Goal: Information Seeking & Learning: Learn about a topic

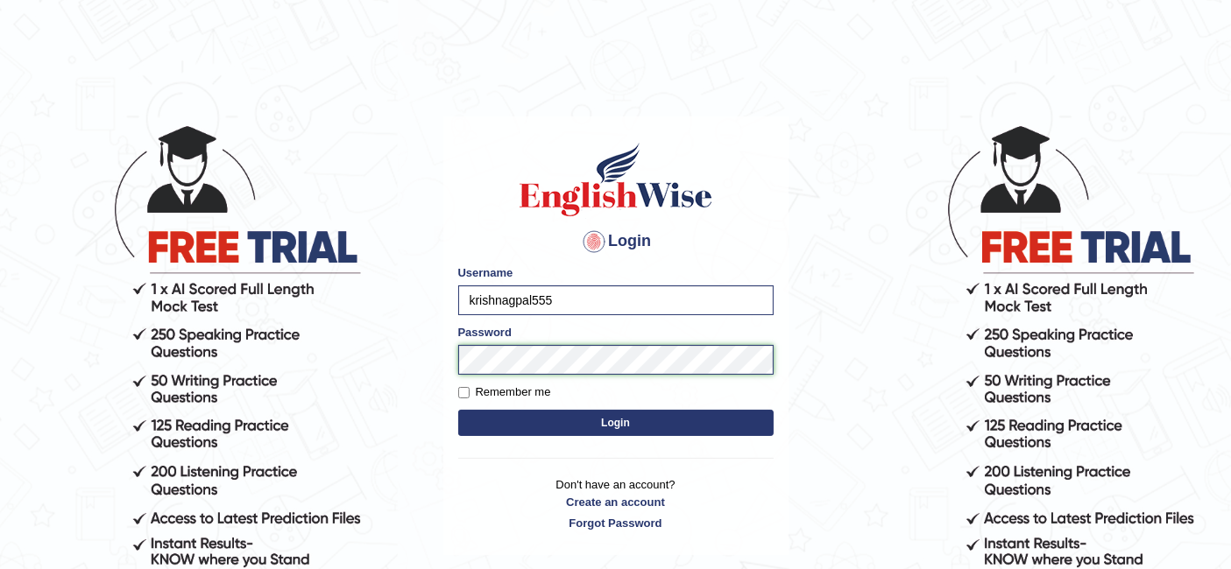
click at [255, 356] on body "Login Please fix the following errors: Username krishnagpal555 Password Remembe…" at bounding box center [615, 345] width 1231 height 569
click at [460, 397] on input "Remember me" at bounding box center [463, 392] width 11 height 11
checkbox input "true"
click at [573, 421] on button "Login" at bounding box center [615, 423] width 315 height 26
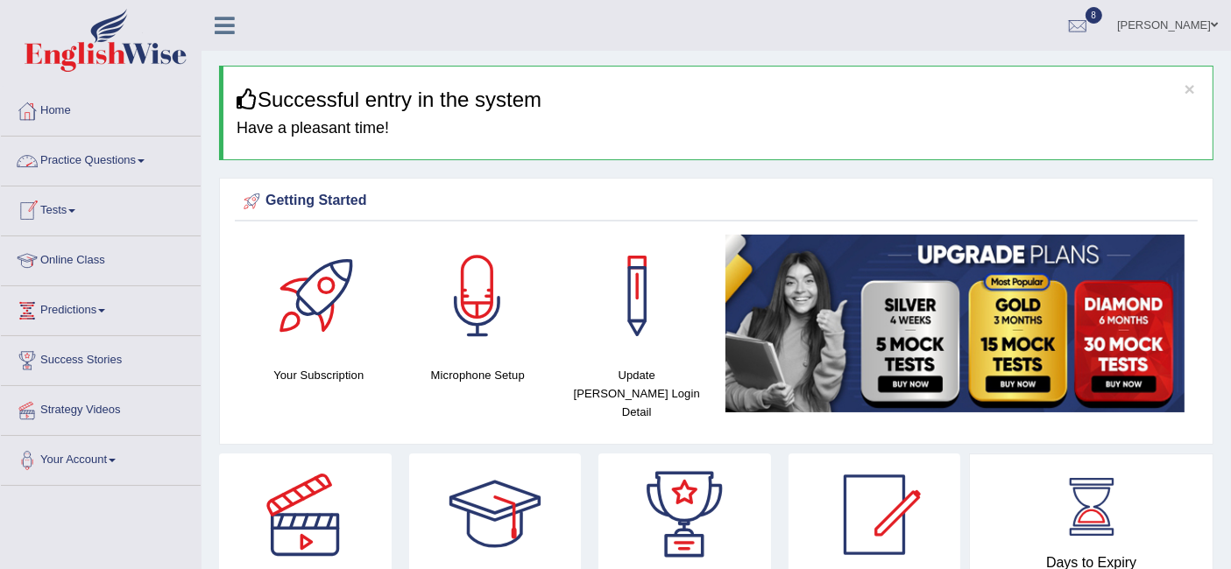
click at [95, 156] on link "Practice Questions" at bounding box center [101, 159] width 200 height 44
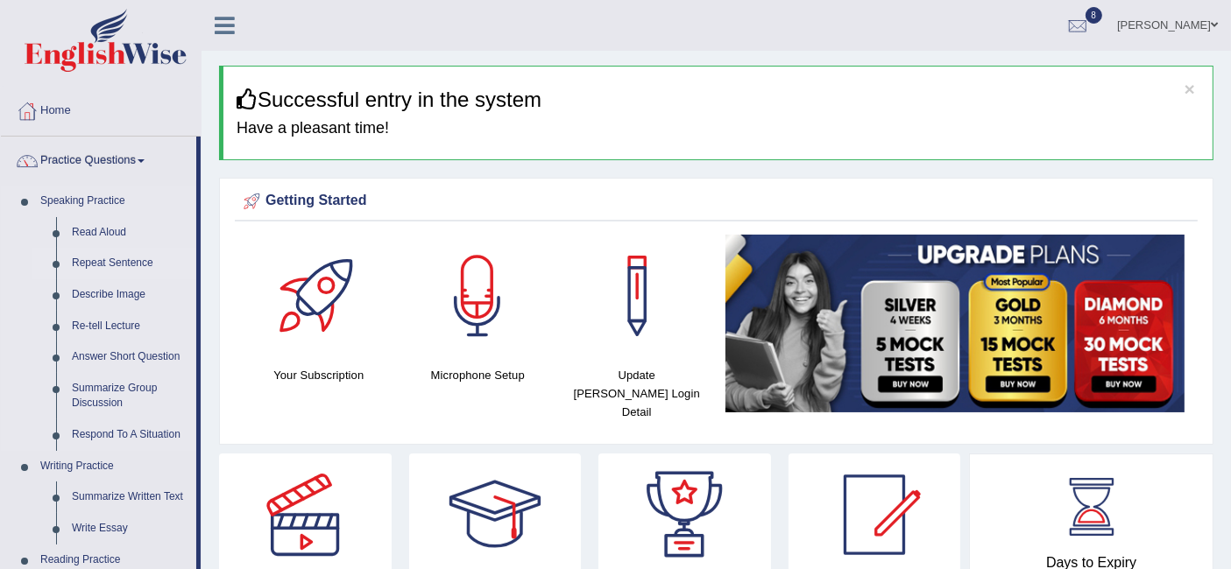
click at [113, 259] on link "Repeat Sentence" at bounding box center [130, 264] width 132 height 32
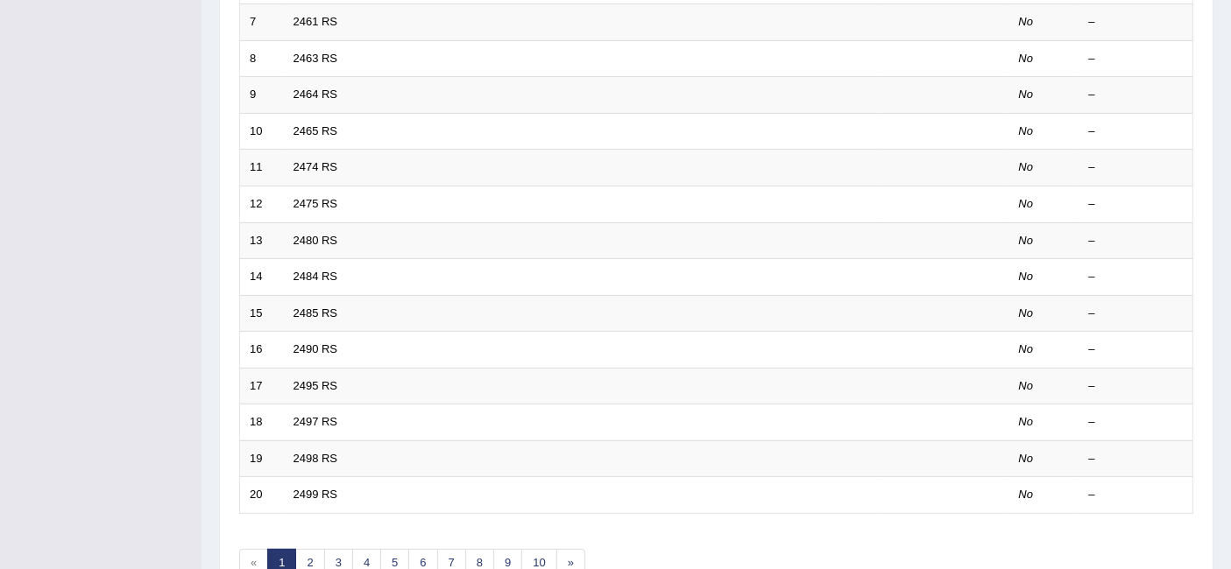
scroll to position [583, 0]
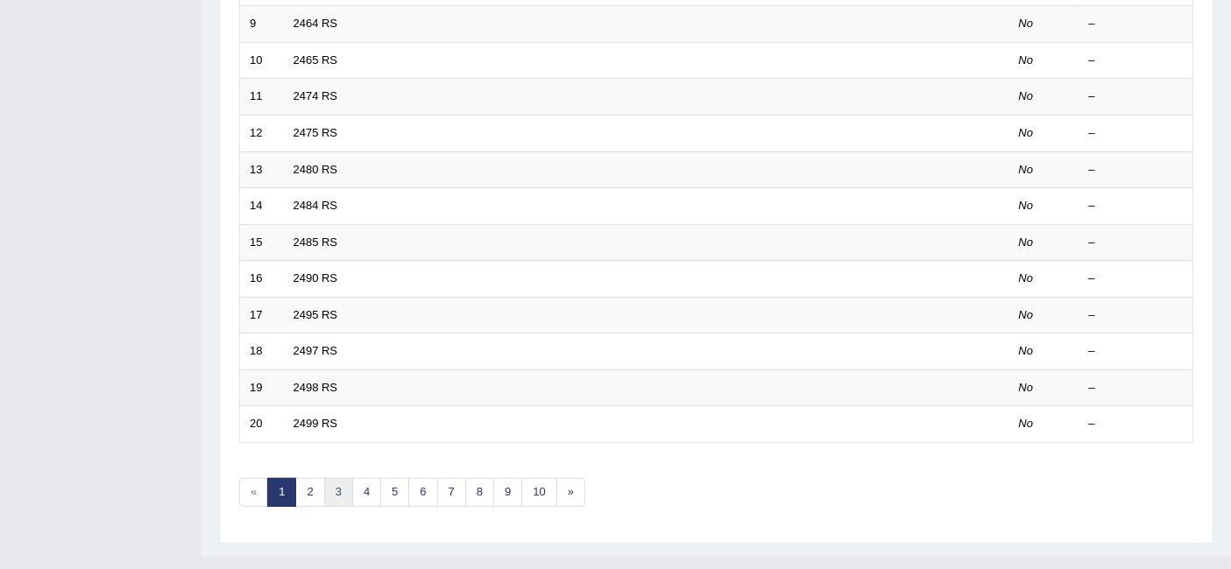
click at [335, 478] on link "3" at bounding box center [338, 492] width 29 height 29
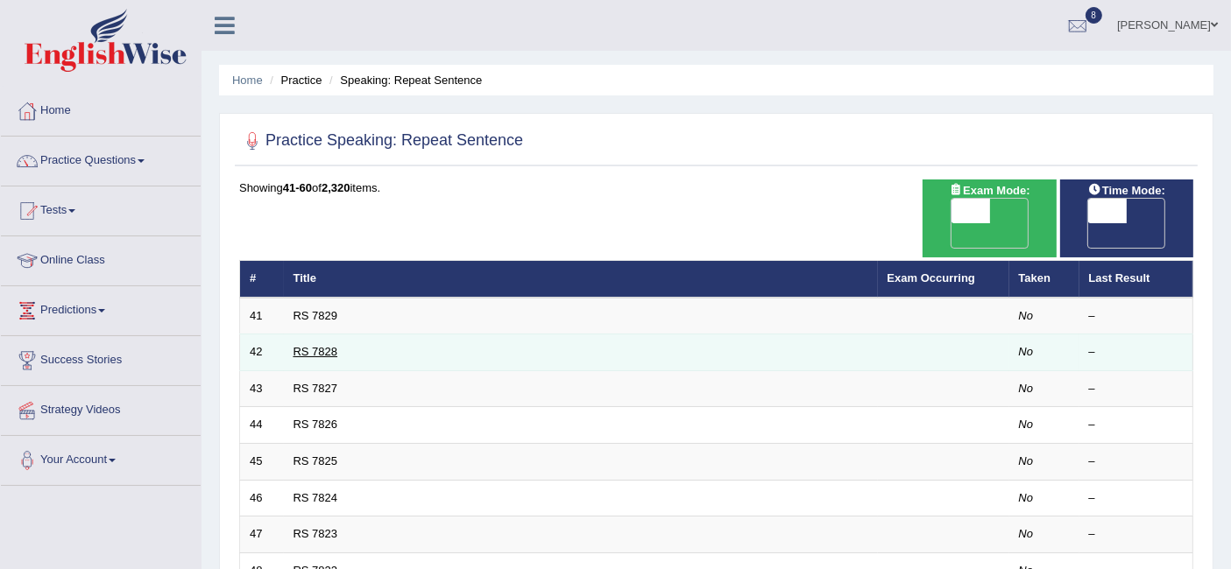
click at [321, 345] on link "RS 7828" at bounding box center [315, 351] width 45 height 13
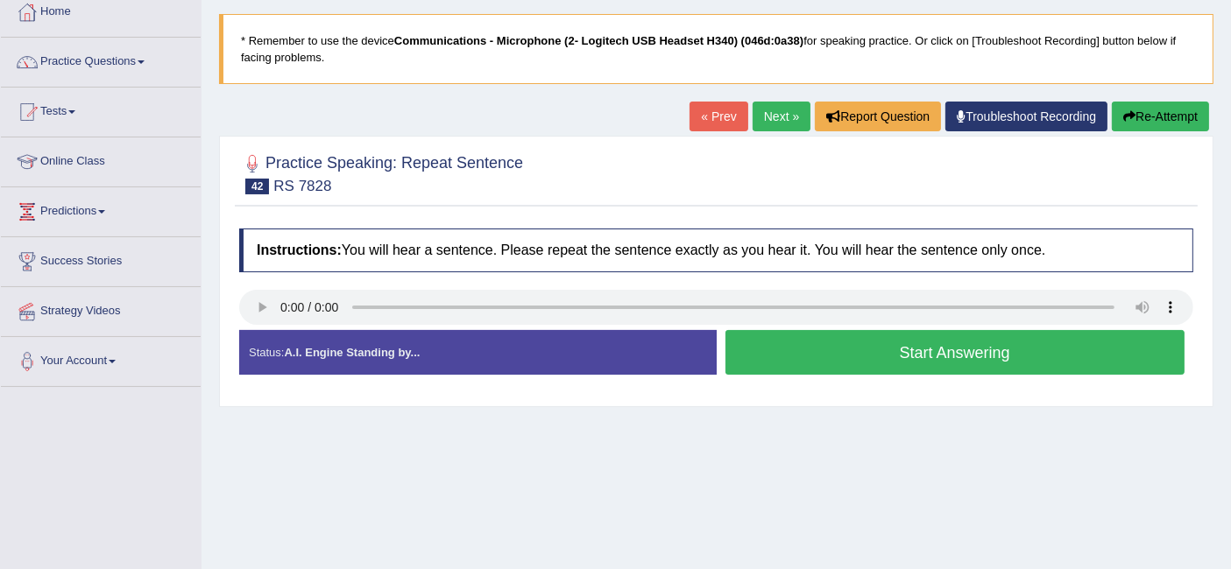
scroll to position [194, 0]
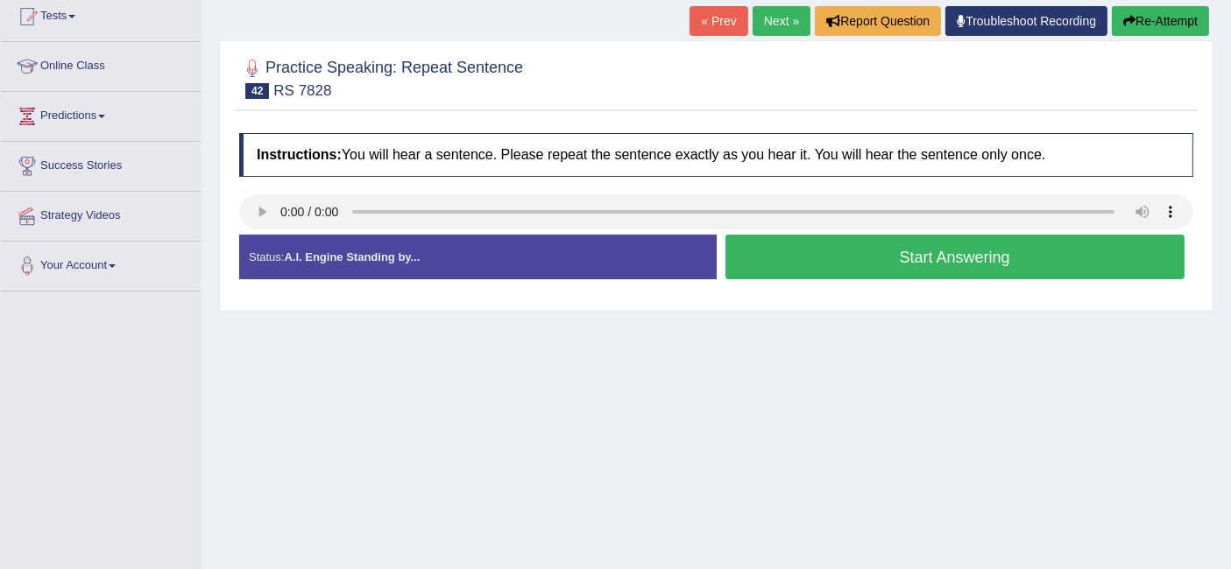
click at [58, 441] on div "Toggle navigation Home Practice Questions Speaking Practice Read Aloud Repeat S…" at bounding box center [615, 261] width 1231 height 911
click at [1006, 258] on button "Start Answering" at bounding box center [955, 257] width 460 height 45
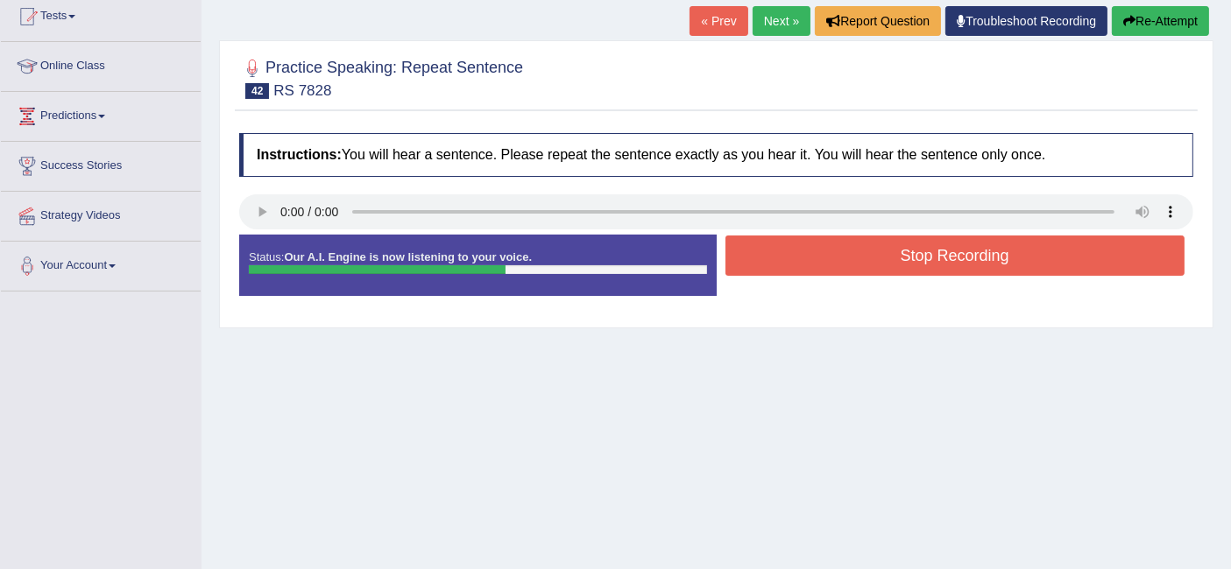
click at [928, 252] on button "Stop Recording" at bounding box center [955, 256] width 460 height 40
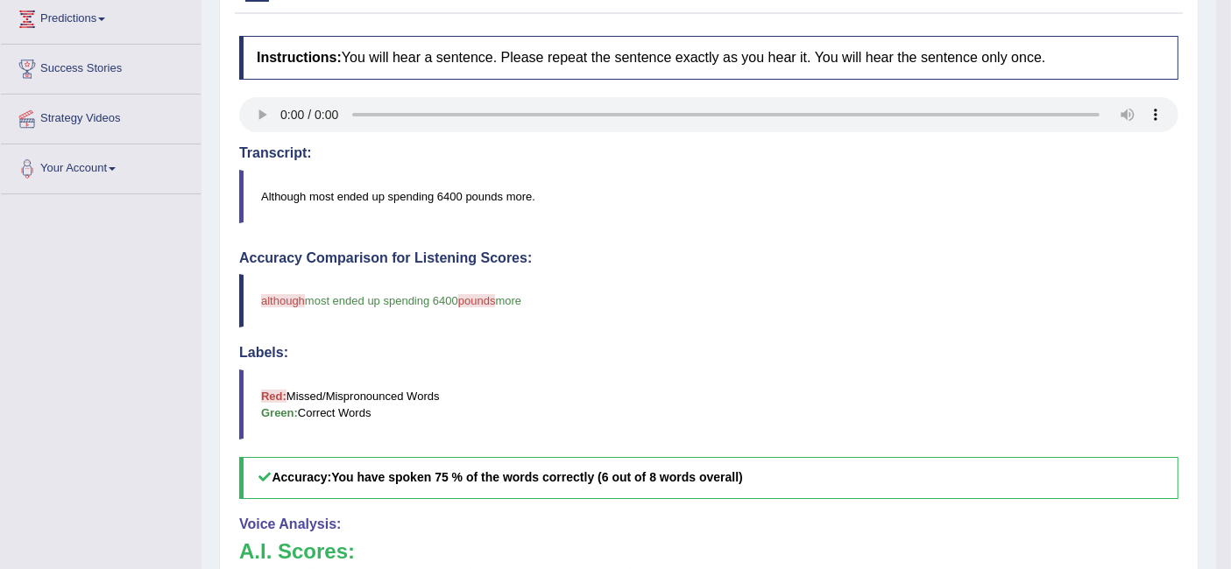
scroll to position [389, 0]
